Goal: Find contact information: Find contact information

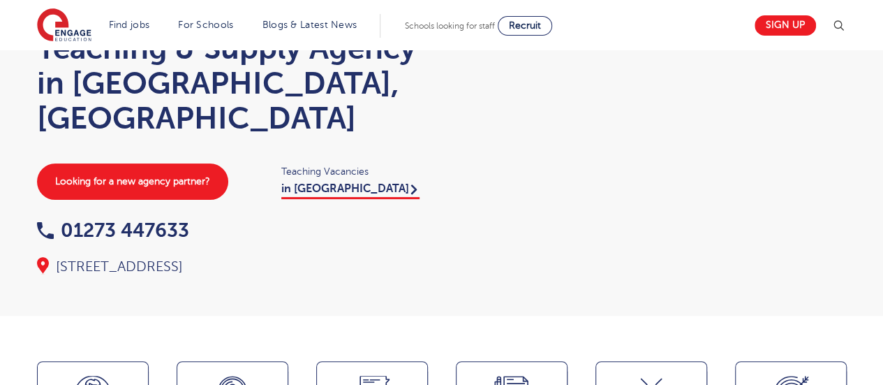
scroll to position [87, 0]
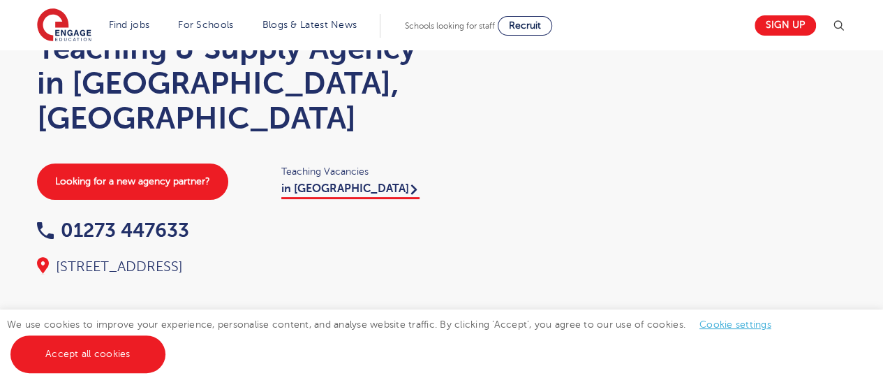
drag, startPoint x: 432, startPoint y: 230, endPoint x: 371, endPoint y: 236, distance: 61.8
click at [371, 236] on div "Home > Our coverage > Brighton Teaching & Supply Agency in Brighton, East Susse…" at bounding box center [232, 138] width 419 height 278
copy div "BN1 3XF"
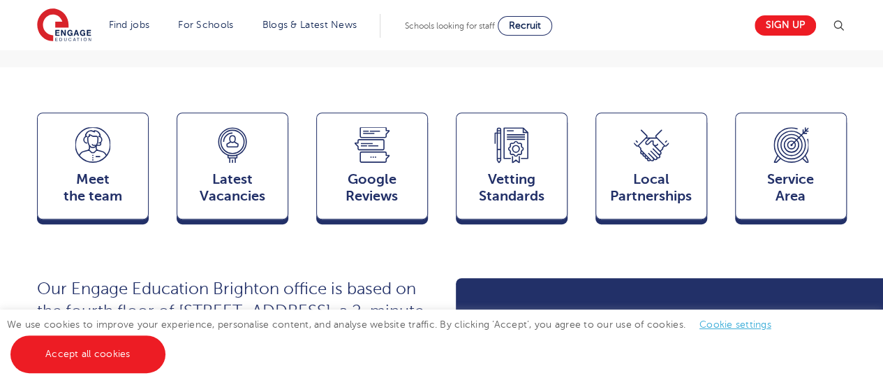
scroll to position [336, 0]
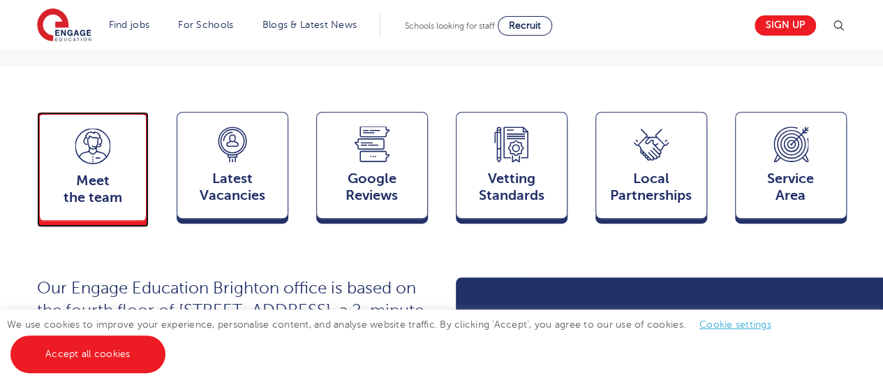
click at [122, 142] on div "Meet the team Team" at bounding box center [93, 166] width 112 height 109
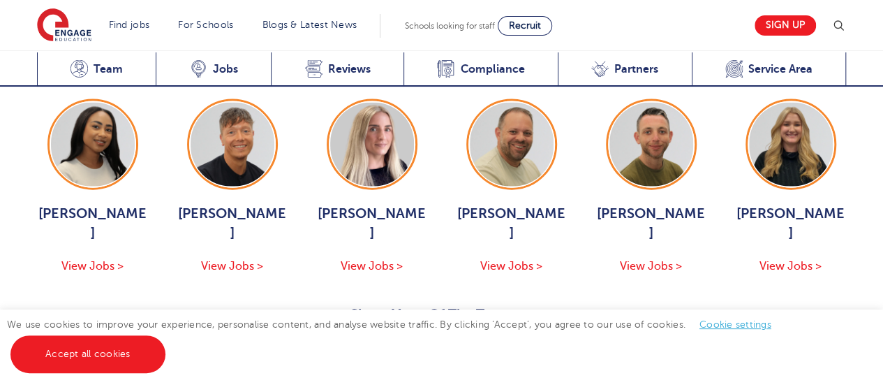
scroll to position [1548, 0]
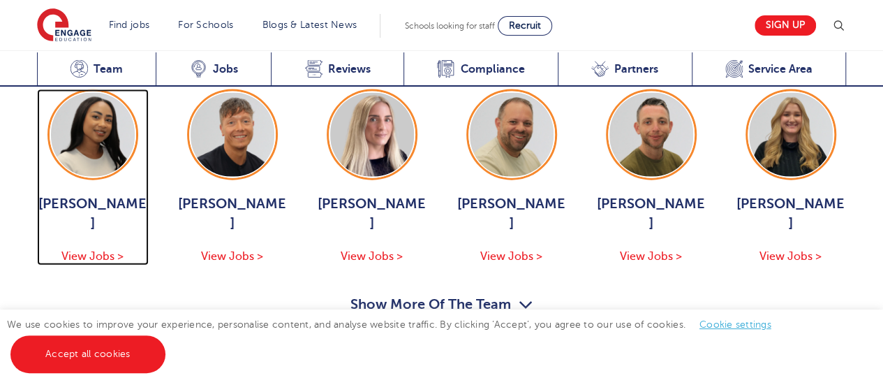
click at [92, 103] on div "Mia Menson View Jobs >" at bounding box center [93, 177] width 112 height 176
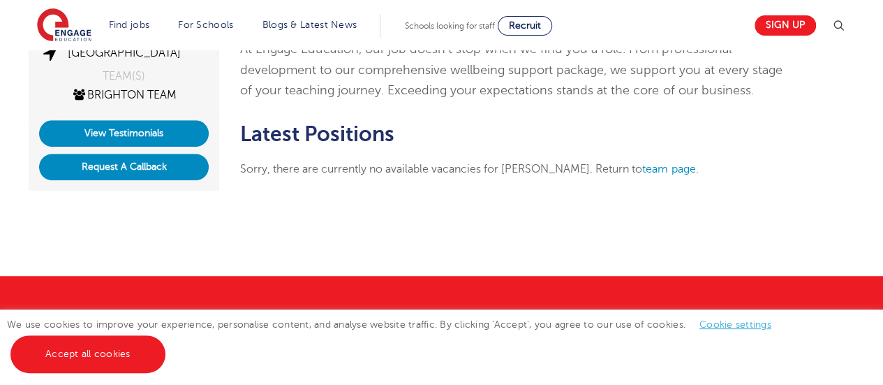
scroll to position [582, 0]
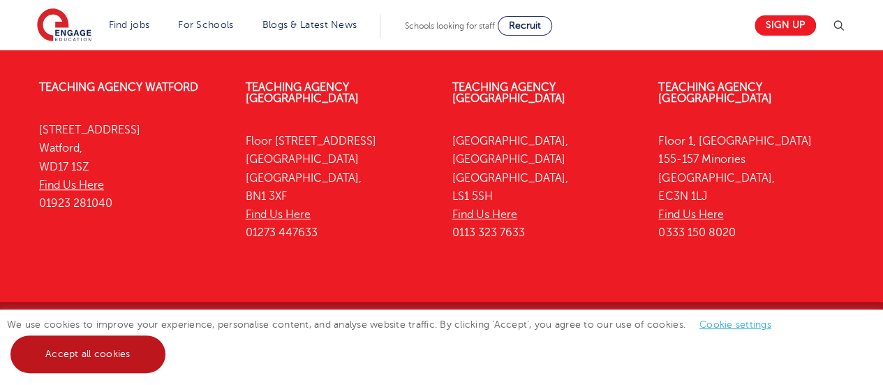
click at [124, 368] on link "Accept all cookies" at bounding box center [87, 354] width 155 height 38
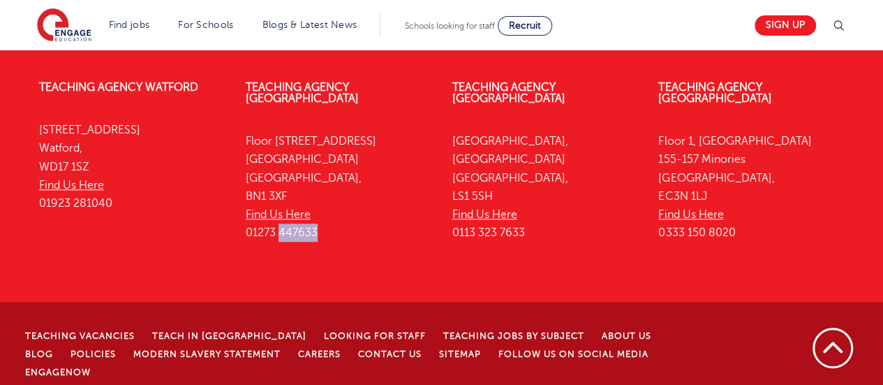
drag, startPoint x: 314, startPoint y: 219, endPoint x: 274, endPoint y: 226, distance: 41.1
click at [274, 226] on p "[STREET_ADDRESS] Find Us Here 01273 447633" at bounding box center [339, 187] width 186 height 110
drag, startPoint x: 248, startPoint y: 223, endPoint x: 317, endPoint y: 223, distance: 69.1
click at [317, 223] on p "[STREET_ADDRESS] Find Us Here 01273 447633" at bounding box center [339, 187] width 186 height 110
copy p "01273 447633"
